Goal: Task Accomplishment & Management: Use online tool/utility

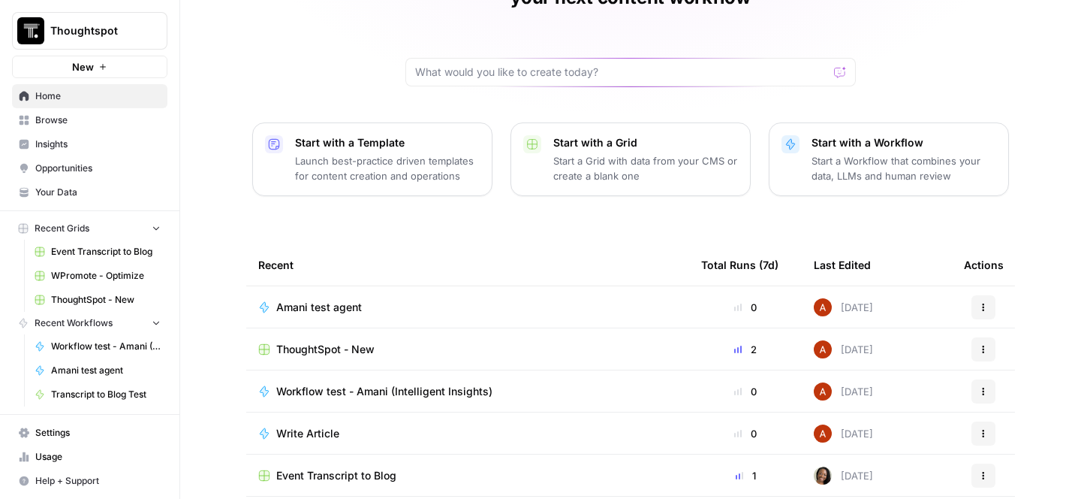
scroll to position [111, 0]
click at [688, 285] on td "Amani test agent" at bounding box center [467, 305] width 443 height 41
click at [671, 299] on div "Amani test agent" at bounding box center [467, 306] width 419 height 15
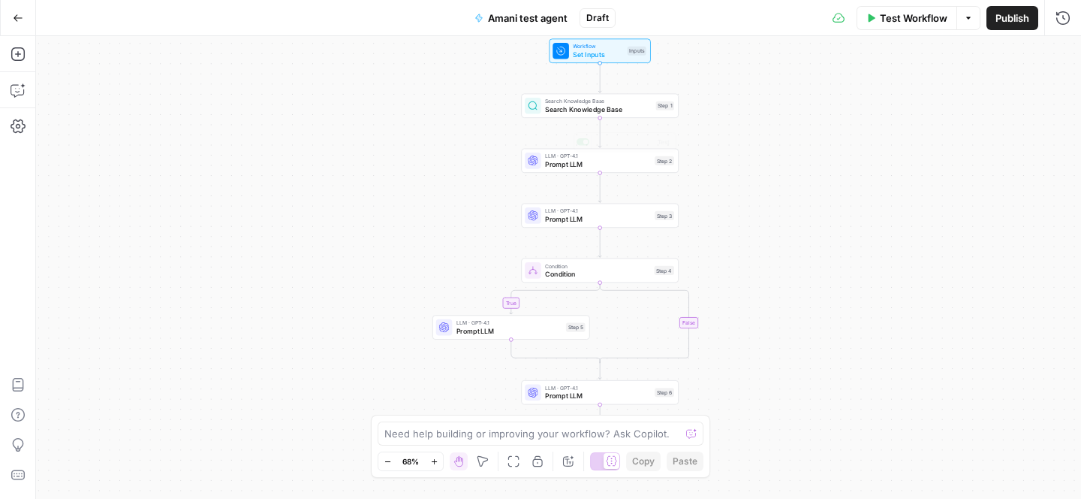
click at [614, 109] on span "Search Knowledge Base" at bounding box center [598, 109] width 107 height 11
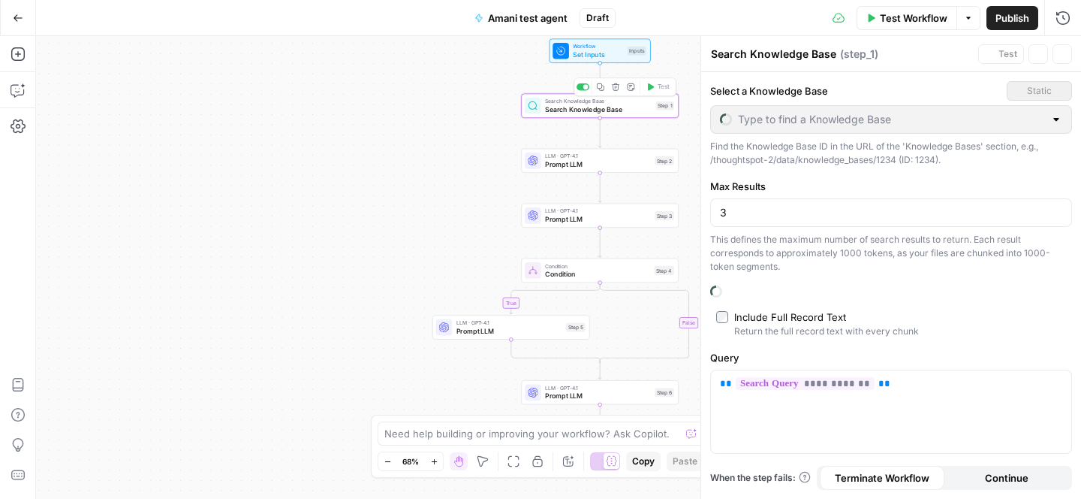
type input "New Knowledge Base"
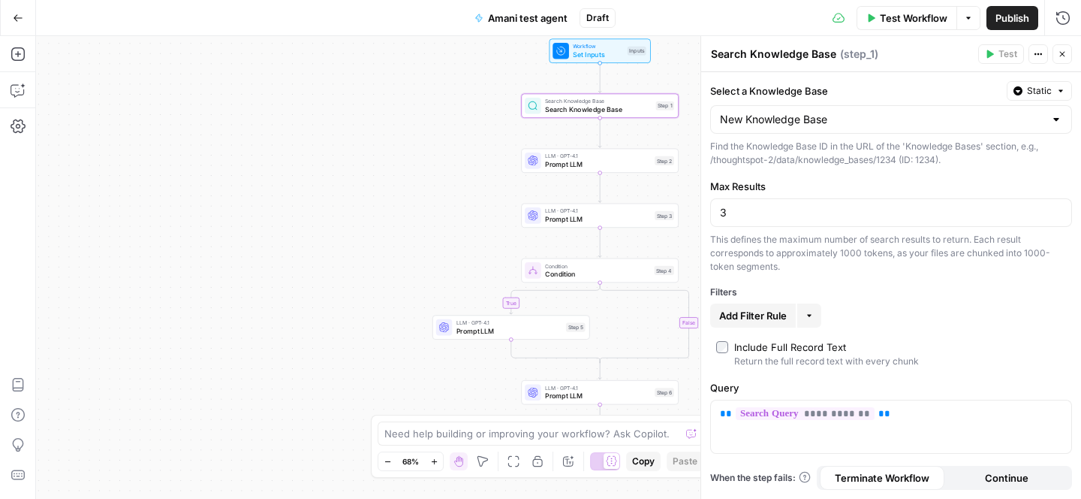
click at [618, 119] on div "true false Workflow Set Inputs Inputs Search Knowledge Base Search Knowledge Ba…" at bounding box center [558, 267] width 1045 height 463
click at [623, 109] on span "Search Knowledge Base" at bounding box center [598, 109] width 107 height 11
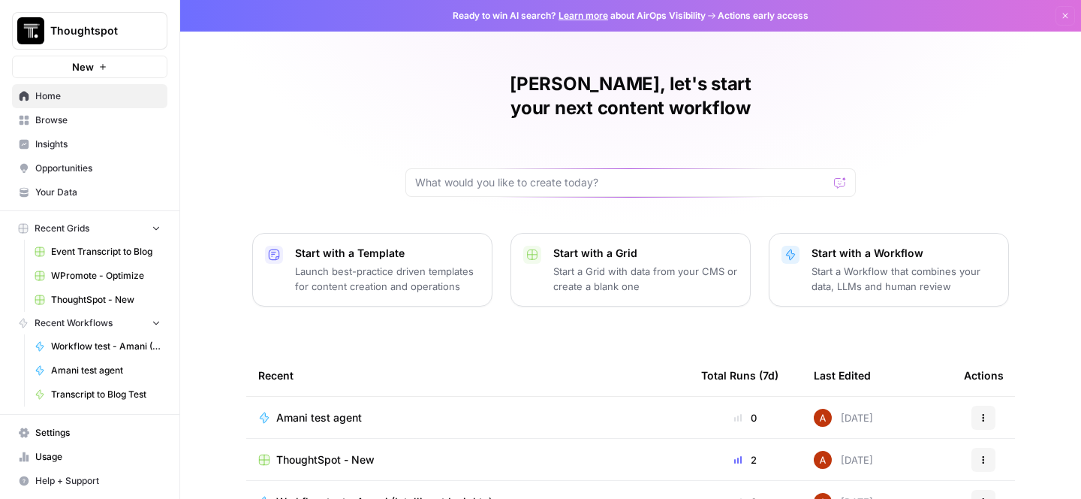
click at [409, 410] on div "Amani test agent" at bounding box center [467, 417] width 419 height 15
click at [332, 452] on span "ThoughtSpot - New" at bounding box center [325, 459] width 98 height 15
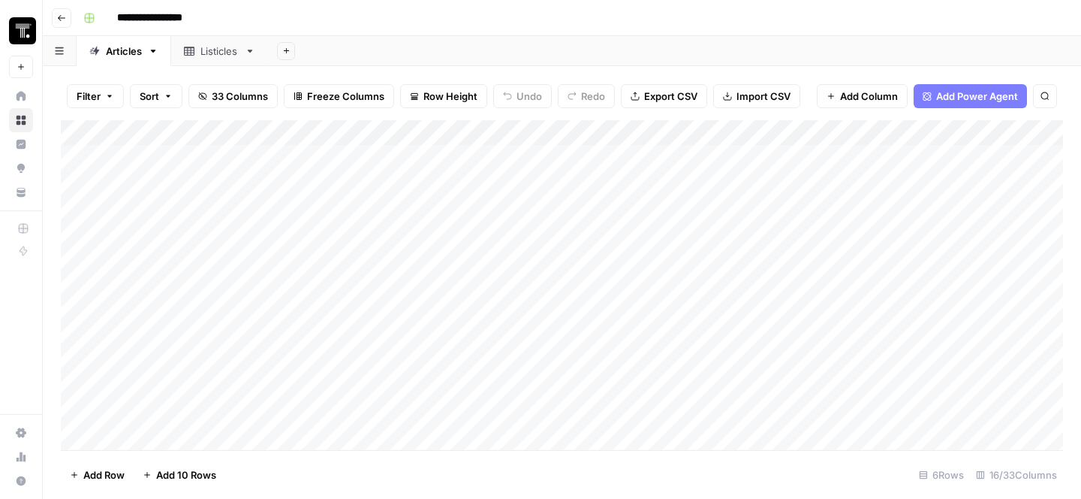
scroll to position [116, 0]
click at [188, 434] on div "Add Column" at bounding box center [562, 285] width 1002 height 330
type textarea "**********"
click at [415, 368] on div "Add Column" at bounding box center [562, 285] width 1002 height 330
